Goal: Communication & Community: Answer question/provide support

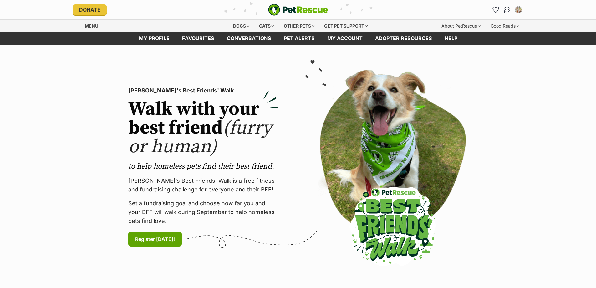
click at [506, 7] on img "Conversations" at bounding box center [507, 10] width 7 height 6
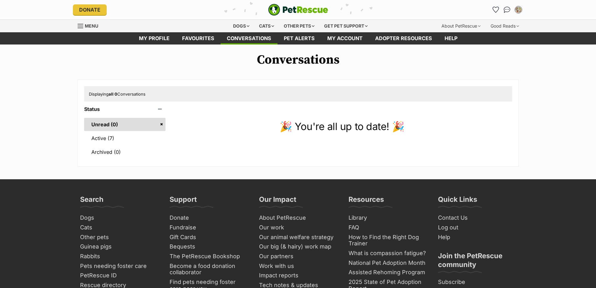
click at [92, 136] on link "Active (7)" at bounding box center [125, 137] width 82 height 13
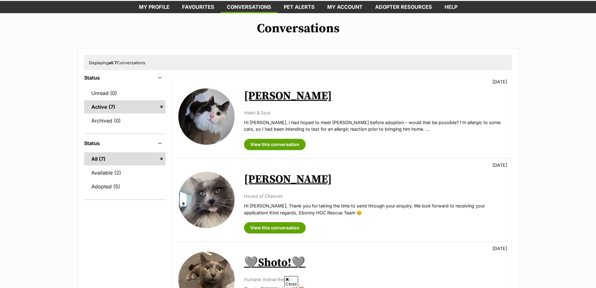
scroll to position [63, 0]
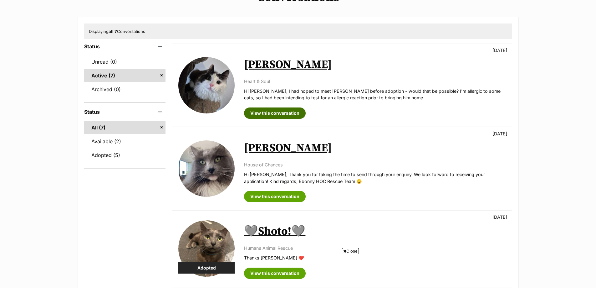
click at [280, 114] on link "View this conversation" at bounding box center [275, 112] width 62 height 11
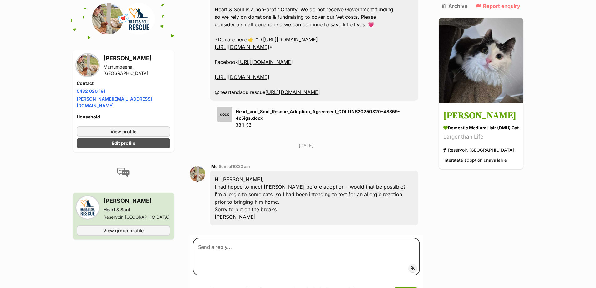
scroll to position [1706, 0]
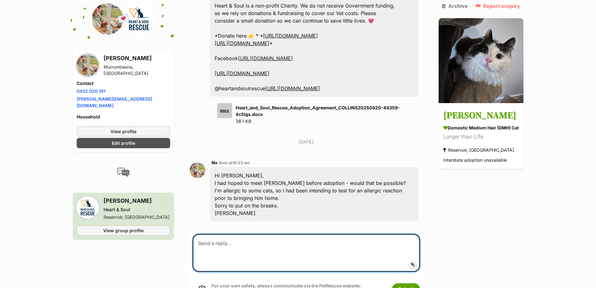
click at [266, 234] on textarea at bounding box center [306, 253] width 227 height 38
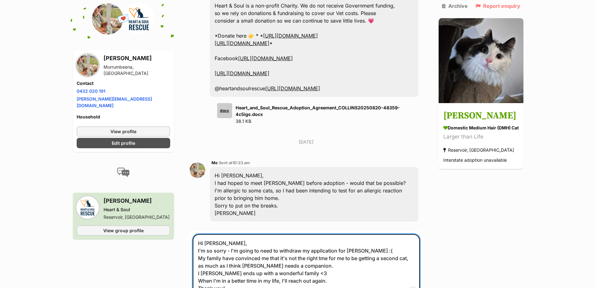
drag, startPoint x: 232, startPoint y: 240, endPoint x: 195, endPoint y: 197, distance: 57.7
click at [195, 234] on textarea "Hi Megan, I'm so sorry - I'm going to need to withdraw my application for Colli…" at bounding box center [306, 265] width 227 height 63
type textarea "Hi Megan, I'm so sorry - I'm going to need to withdraw my application for Colli…"
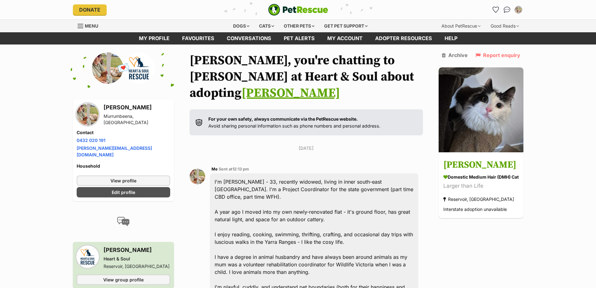
click at [507, 9] on img "Conversations" at bounding box center [507, 10] width 7 height 6
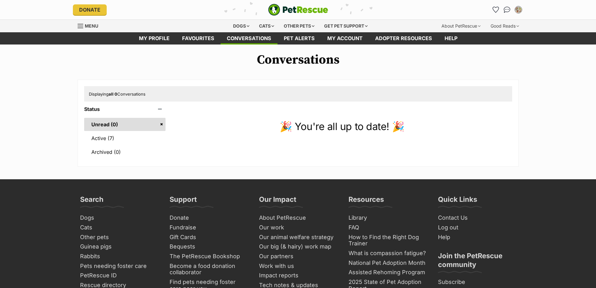
click at [94, 138] on link "Active (7)" at bounding box center [125, 137] width 82 height 13
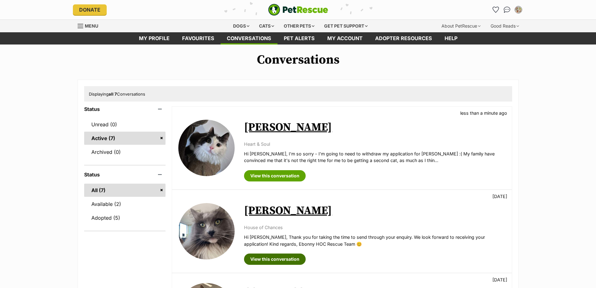
click at [254, 258] on link "View this conversation" at bounding box center [275, 258] width 62 height 11
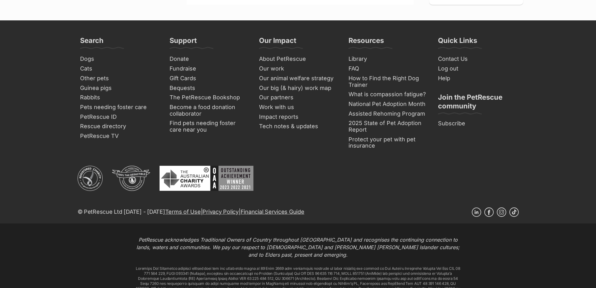
scroll to position [396, 0]
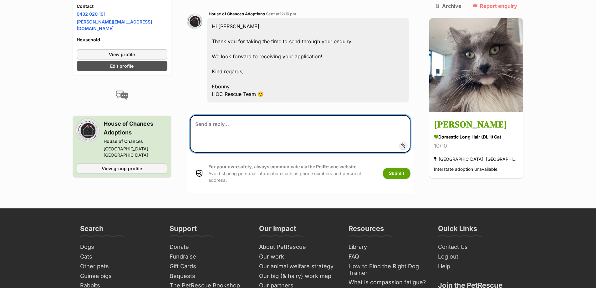
click at [230, 115] on textarea at bounding box center [300, 134] width 221 height 38
paste textarea "Hi Megan, I'm so sorry - I'm going to need to withdraw my application for Colli…"
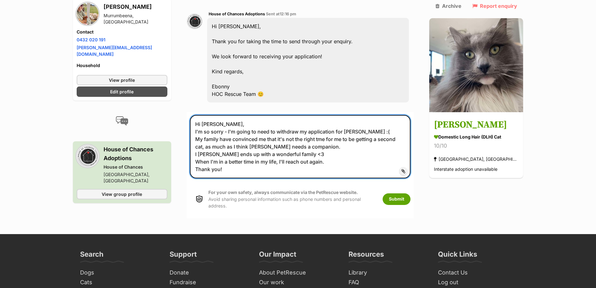
drag, startPoint x: 223, startPoint y: 86, endPoint x: 208, endPoint y: 85, distance: 14.4
click at [208, 115] on textarea "Hi Megan, I'm so sorry - I'm going to need to withdraw my application for Colli…" at bounding box center [300, 146] width 221 height 63
drag, startPoint x: 366, startPoint y: 92, endPoint x: 351, endPoint y: 90, distance: 14.9
click at [351, 115] on textarea "Hi Ebonny, I'm so sorry - I'm going to need to withdraw my application for Coll…" at bounding box center [300, 146] width 221 height 63
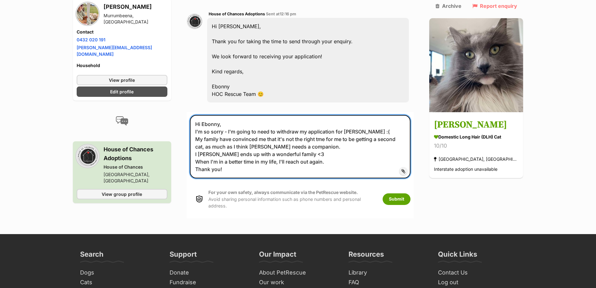
drag, startPoint x: 232, startPoint y: 115, endPoint x: 217, endPoint y: 115, distance: 14.4
click at [217, 115] on textarea "Hi Ebonny, I'm so sorry - I'm going to need to withdraw my application for Gus …" at bounding box center [300, 146] width 221 height 63
type textarea "Hi Ebonny, I'm so sorry - I'm going to need to withdraw my application for Gus …"
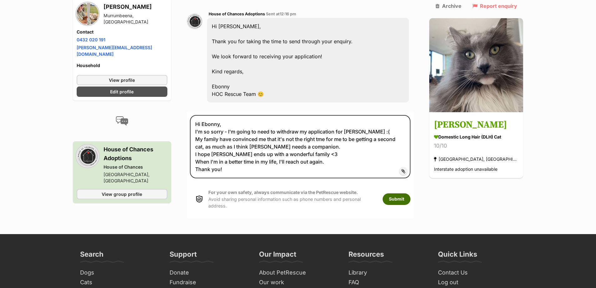
click at [403, 193] on button "Submit" at bounding box center [397, 198] width 28 height 11
